Goal: Complete application form

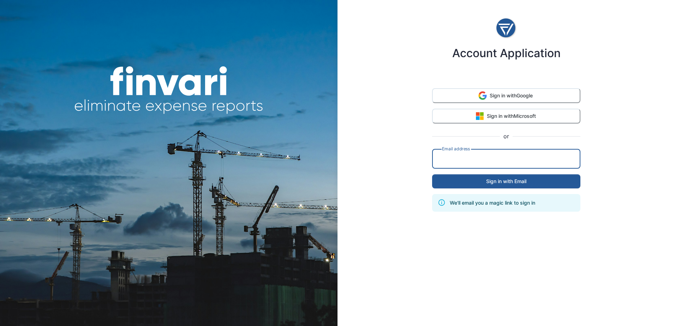
click at [484, 162] on input "email" at bounding box center [507, 159] width 140 height 20
type input "**********"
click at [526, 175] on button "Sign in with Email" at bounding box center [506, 181] width 148 height 14
click at [494, 155] on input "email" at bounding box center [507, 159] width 140 height 20
click at [412, 135] on div "Account Application Sign in with Google Sign in with Microsoft or Email address…" at bounding box center [507, 163] width 338 height 326
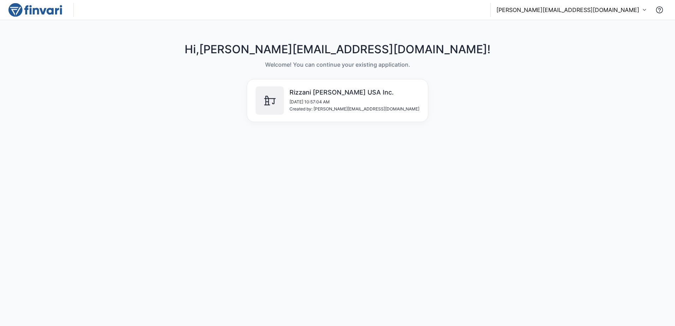
click at [341, 94] on h6 "Rizzani [PERSON_NAME] USA Inc." at bounding box center [355, 93] width 130 height 8
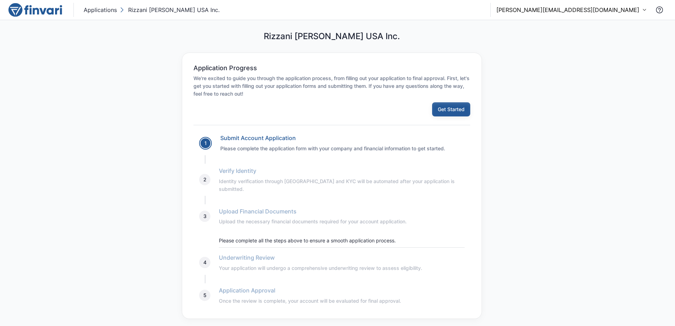
click at [444, 110] on button "Get Started" at bounding box center [451, 109] width 38 height 14
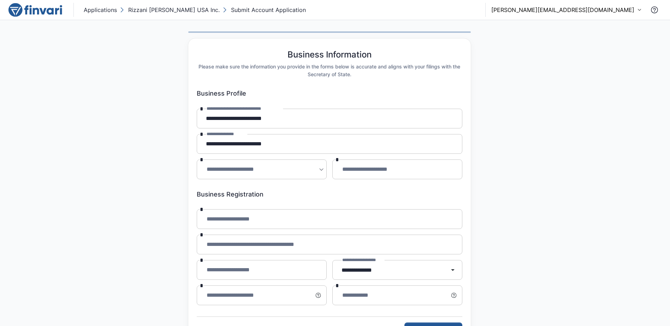
click at [629, 13] on p "l.nassivera@rde.it" at bounding box center [562, 10] width 143 height 8
drag, startPoint x: 593, startPoint y: 51, endPoint x: 521, endPoint y: 45, distance: 72.3
click at [521, 45] on div "l.nassivera@rde.it l.nassivera@rde.it Sign out" at bounding box center [335, 163] width 670 height 326
click at [521, 44] on div at bounding box center [335, 163] width 670 height 326
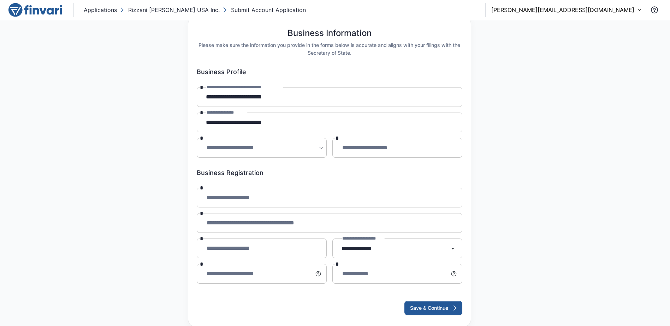
scroll to position [33, 0]
